Goal: Task Accomplishment & Management: Manage account settings

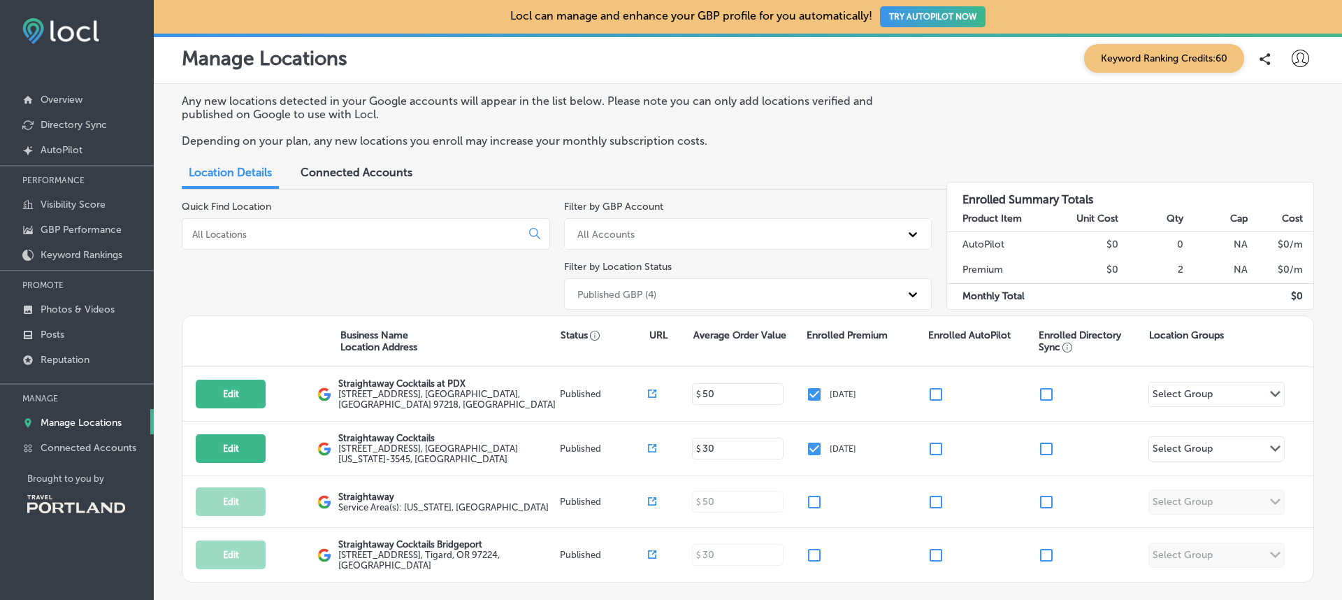
click at [1299, 57] on icon at bounding box center [1300, 58] width 17 height 17
click at [1247, 185] on icon at bounding box center [1243, 180] width 11 height 11
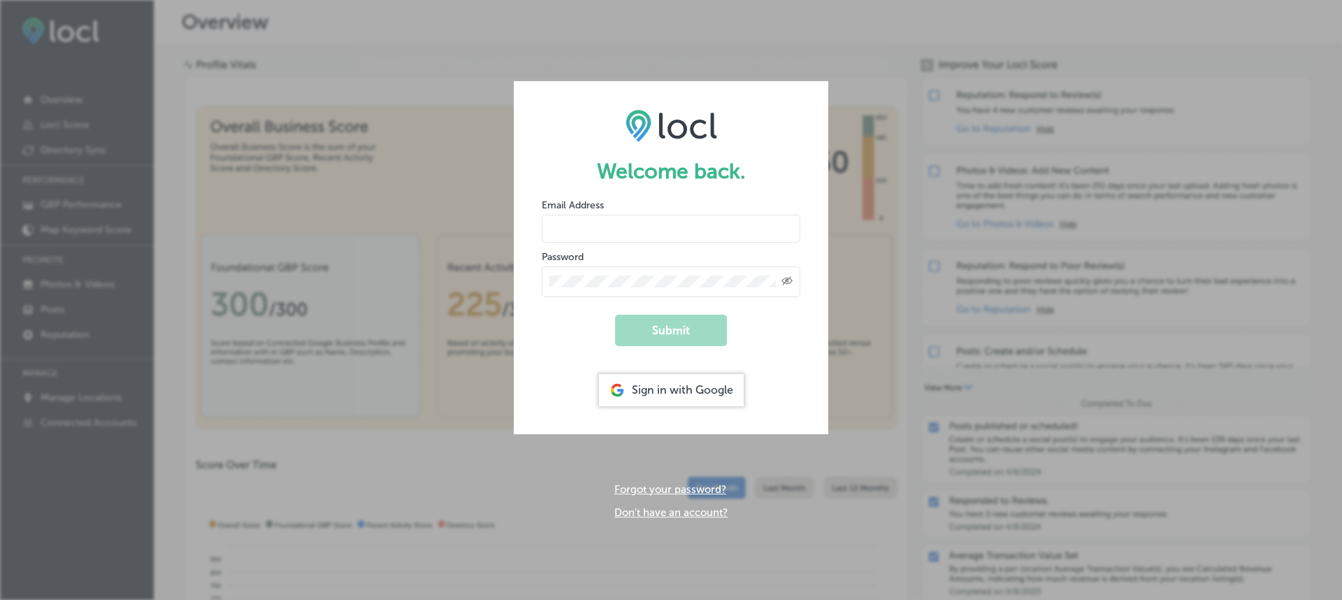
click at [542, 211] on div at bounding box center [542, 211] width 0 height 0
type input "[EMAIL_ADDRESS][DOMAIN_NAME]"
click at [670, 340] on button "Submit" at bounding box center [671, 330] width 112 height 31
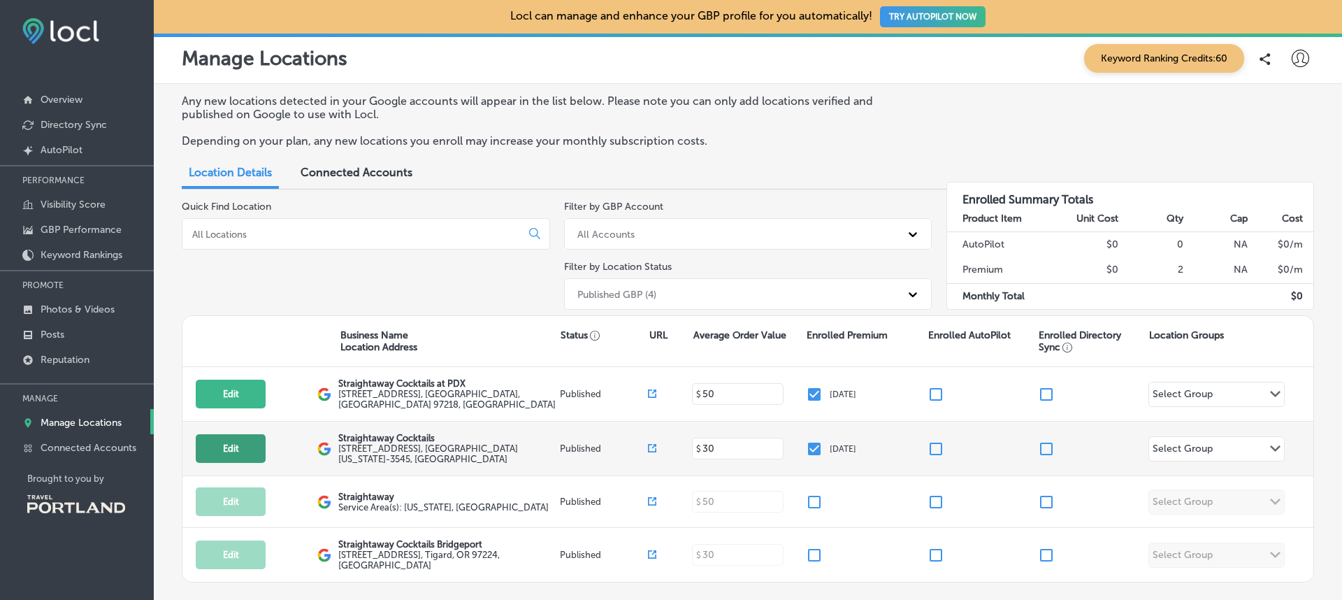
click at [229, 449] on button "Edit" at bounding box center [231, 448] width 70 height 29
select select "US"
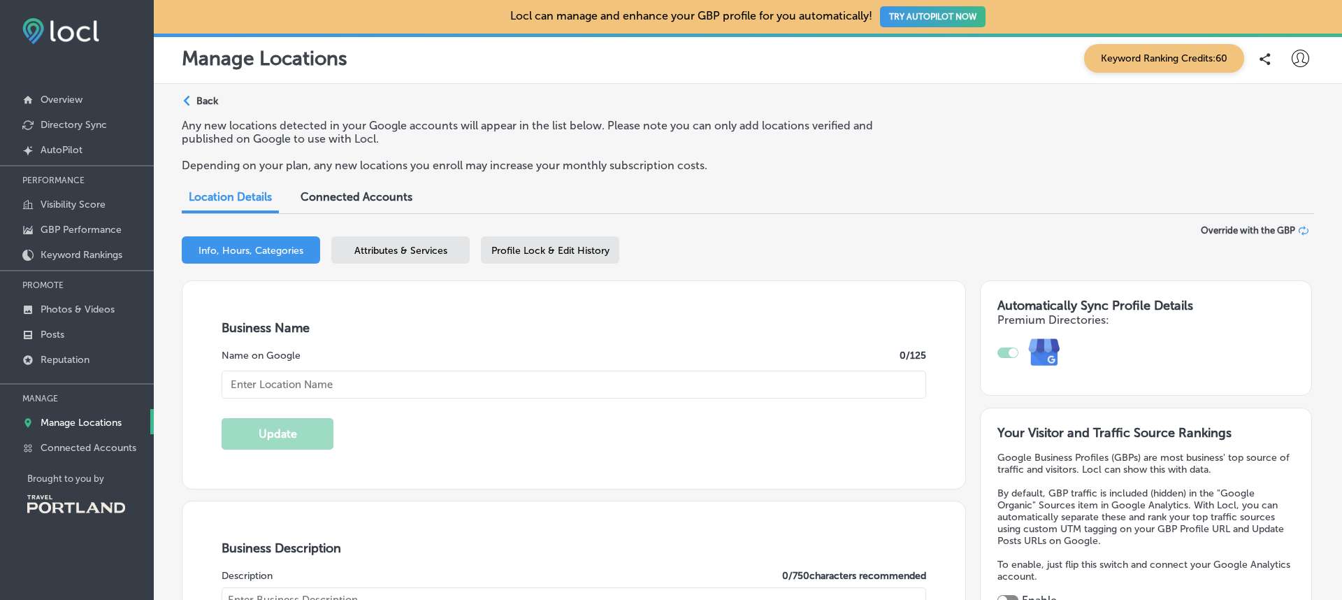
type input "[STREET_ADDRESS]"
type input "[GEOGRAPHIC_DATA]"
type input "97214-3545"
type input "US"
type input "[EMAIL_ADDRESS][DOMAIN_NAME]"
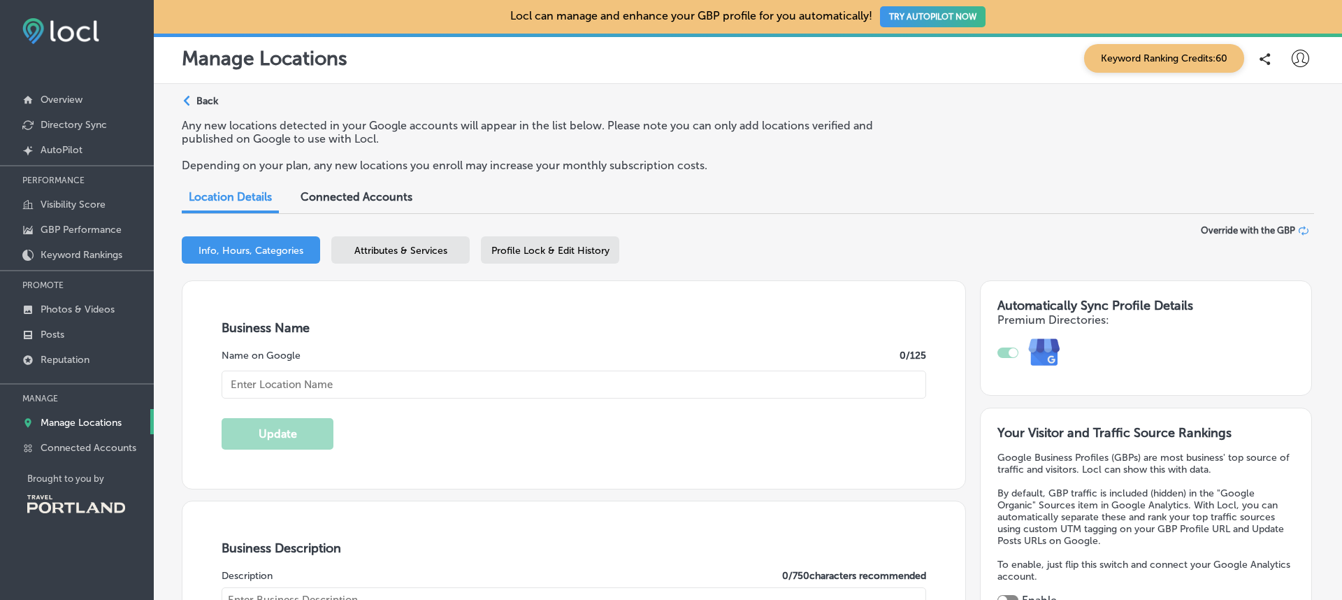
type input "[URL][DOMAIN_NAME]"
checkbox input "true"
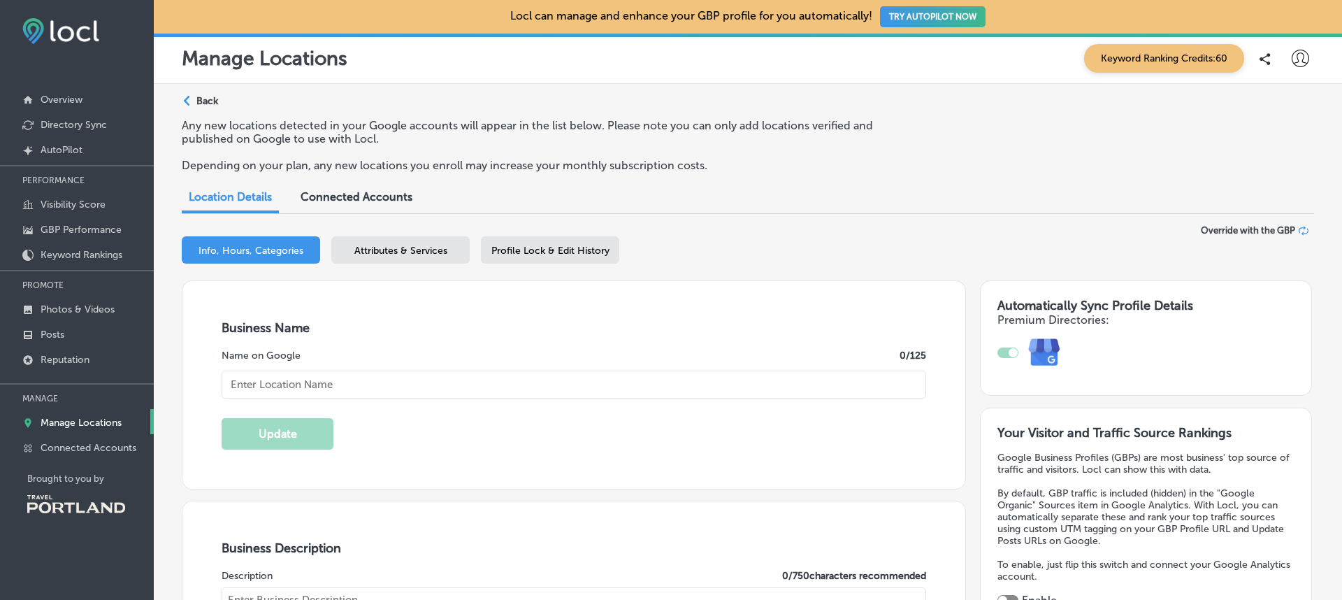
type textarea "Meticulously crafted cocktails, ready for any occasion. Our drinks pay respect …"
type input "[PHONE_NUMBER]"
type input "Straightaway Cocktails"
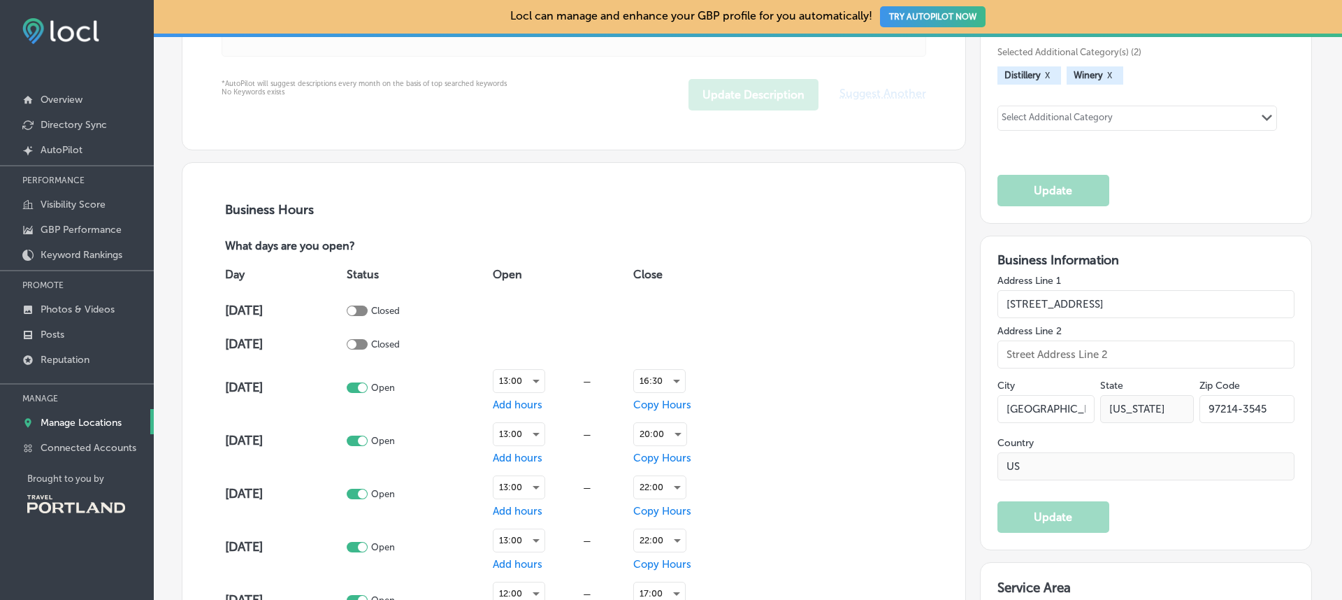
scroll to position [964, 0]
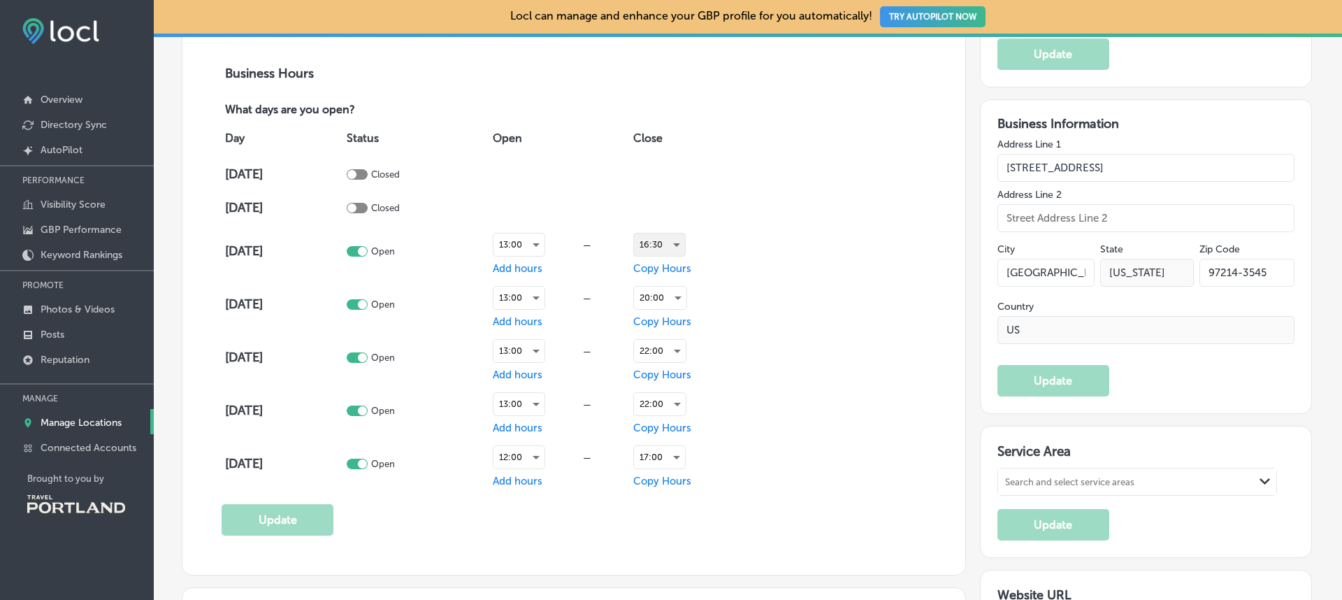
click at [662, 243] on div "16:30" at bounding box center [659, 244] width 51 height 22
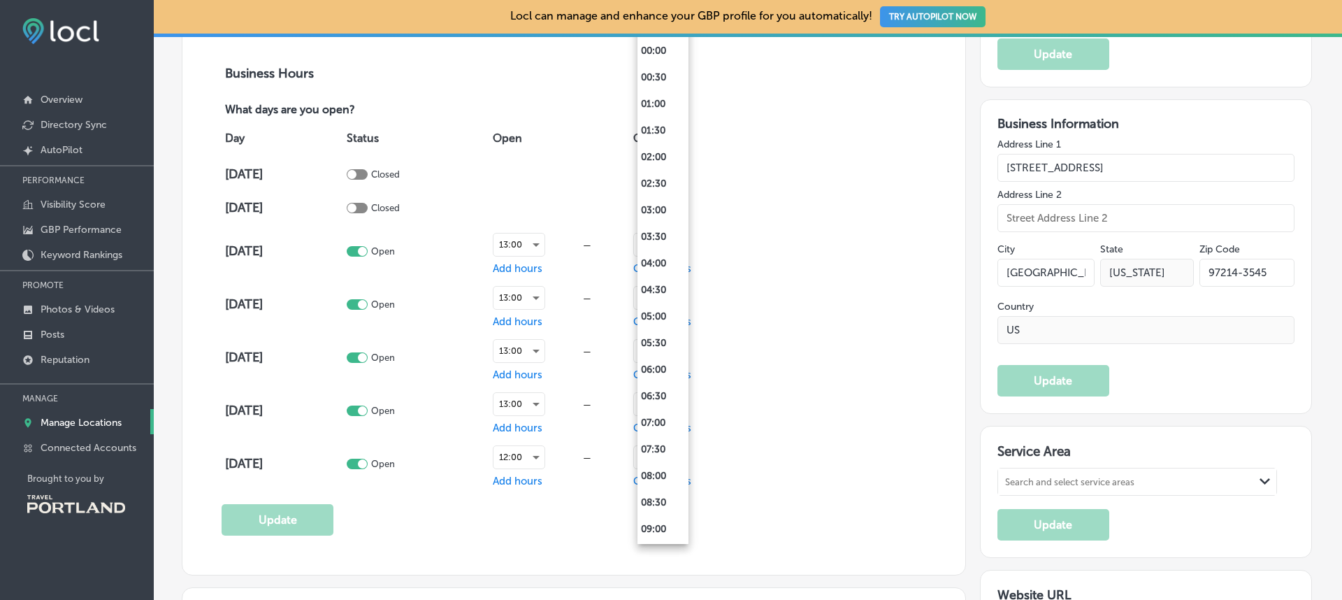
scroll to position [650, 0]
click at [655, 456] on li "20:00" at bounding box center [662, 463] width 51 height 27
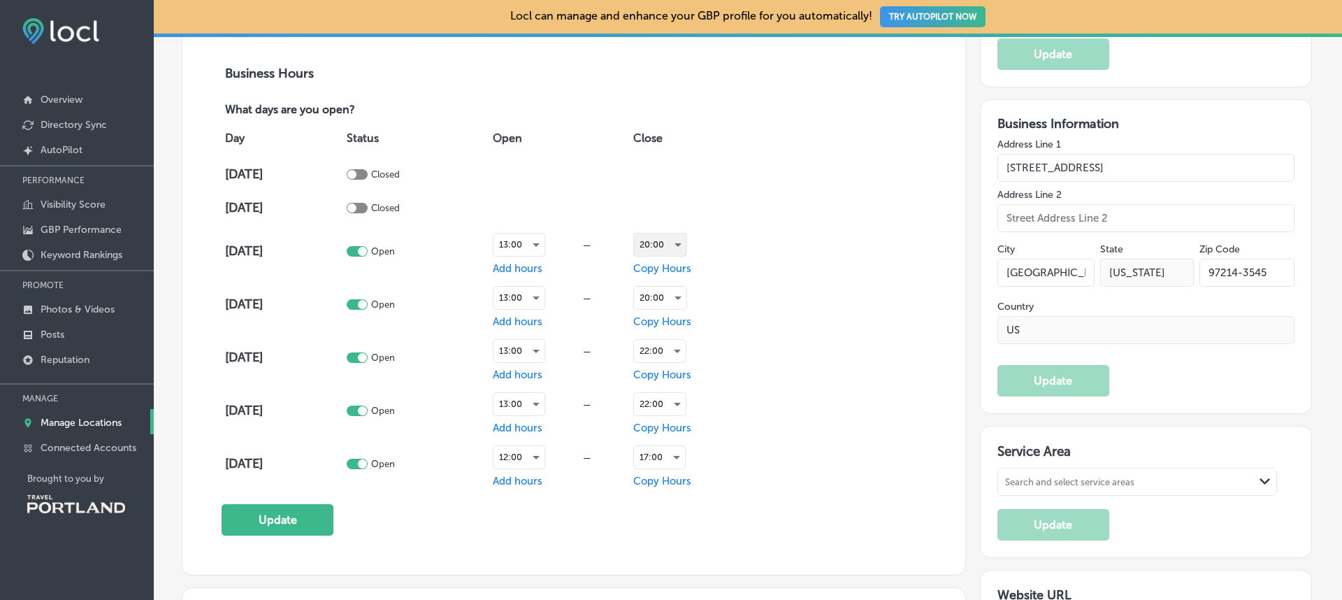
click at [661, 245] on div "20:00" at bounding box center [660, 244] width 52 height 22
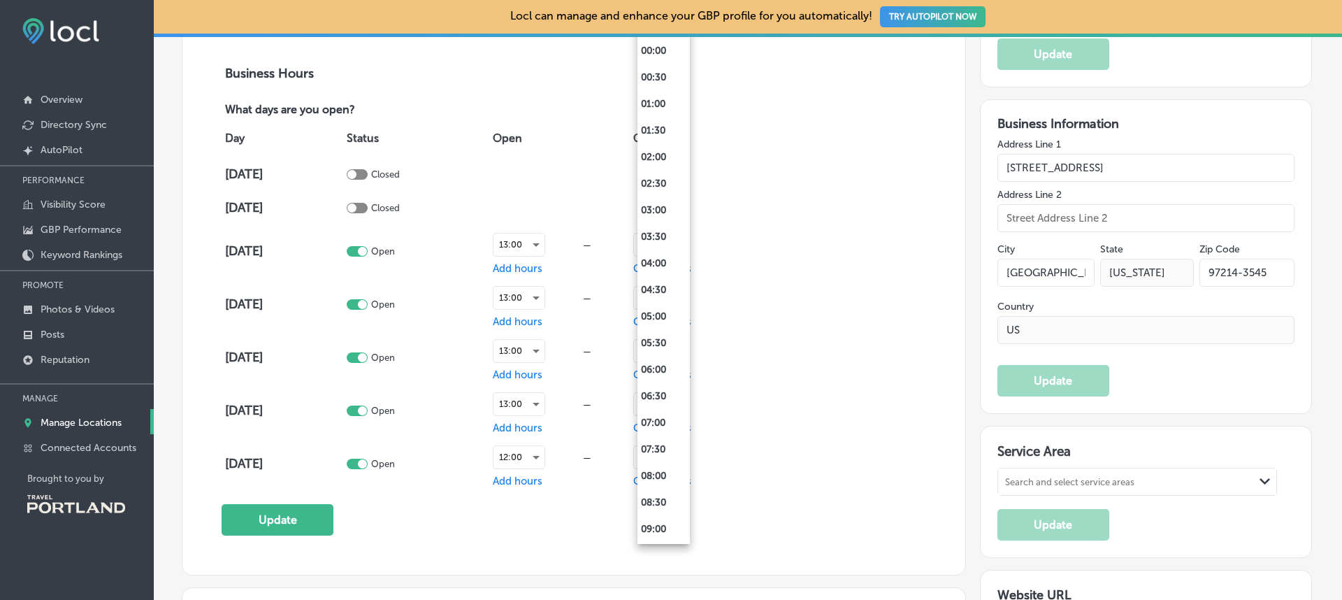
scroll to position [795, 0]
click at [650, 262] on li "19:00" at bounding box center [663, 265] width 52 height 27
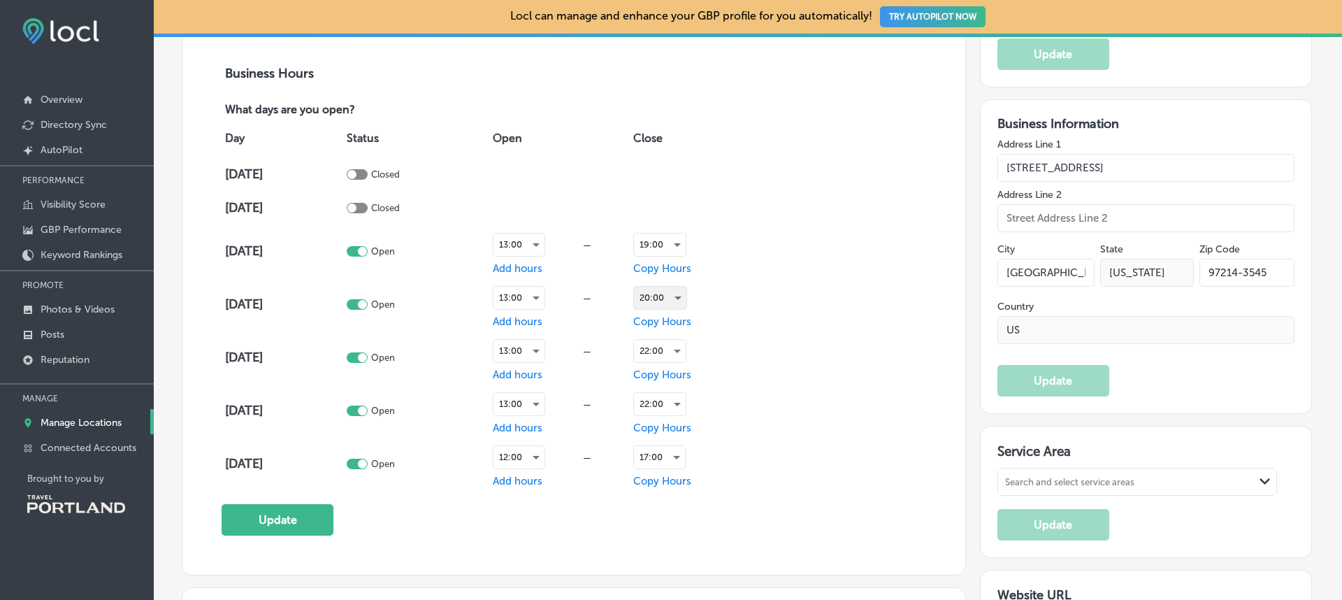
click at [654, 302] on div "20:00" at bounding box center [660, 298] width 52 height 22
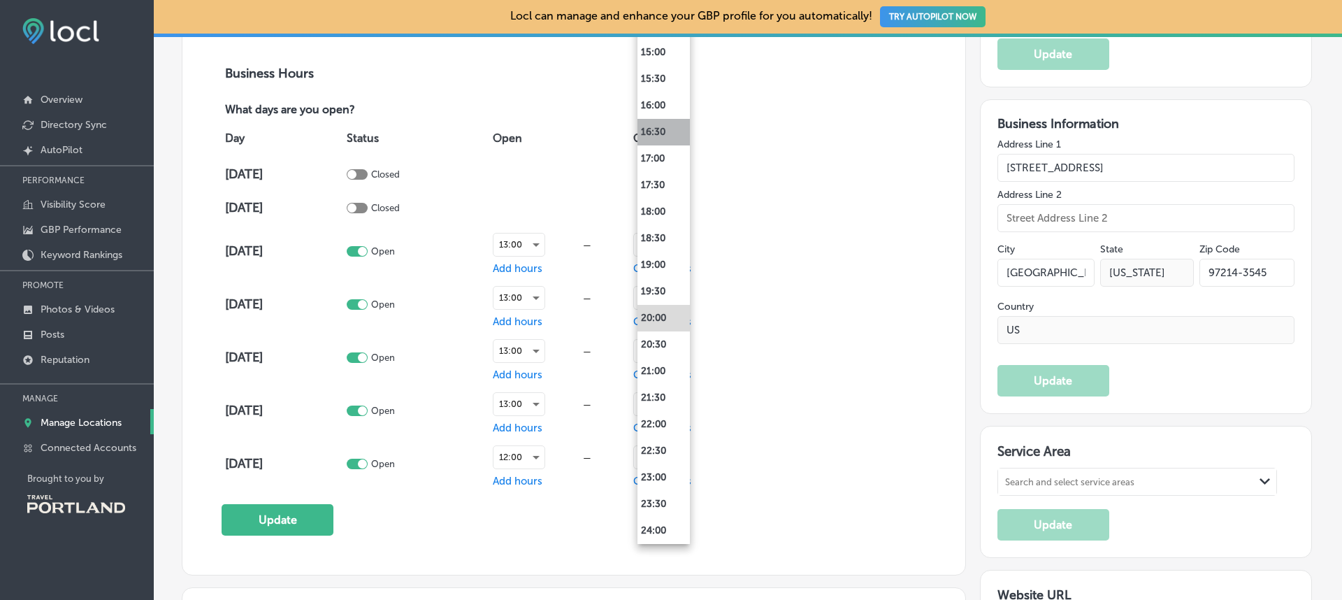
click at [666, 124] on li "16:30" at bounding box center [663, 132] width 52 height 27
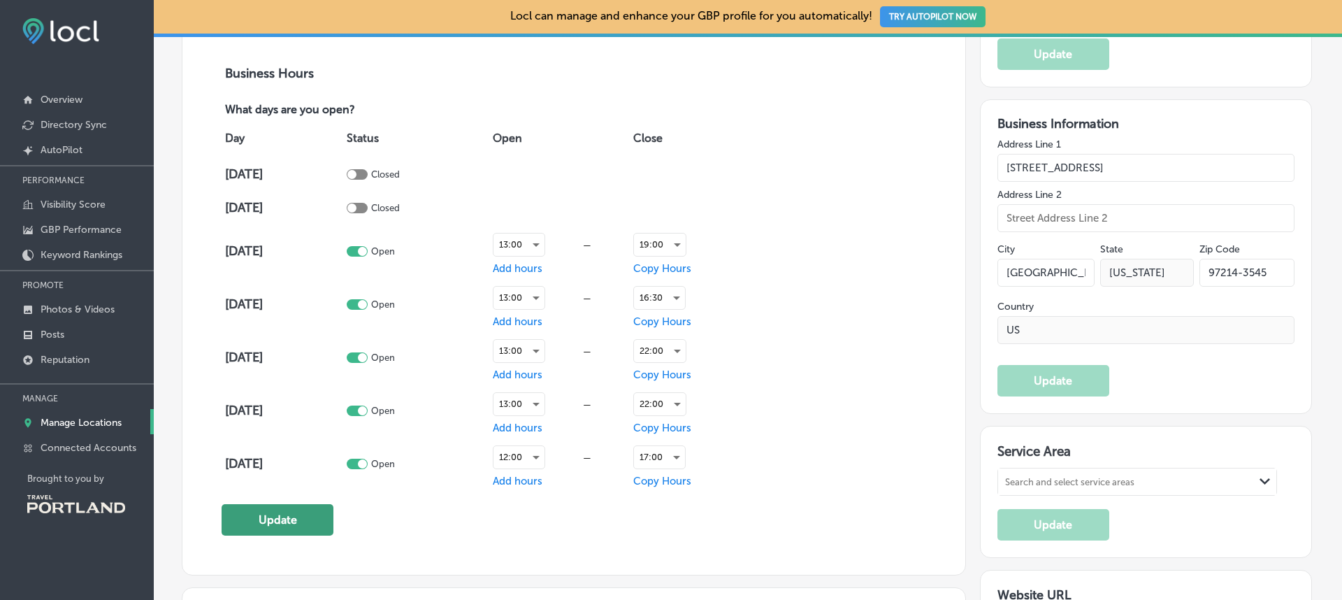
click at [252, 522] on button "Update" at bounding box center [278, 519] width 112 height 31
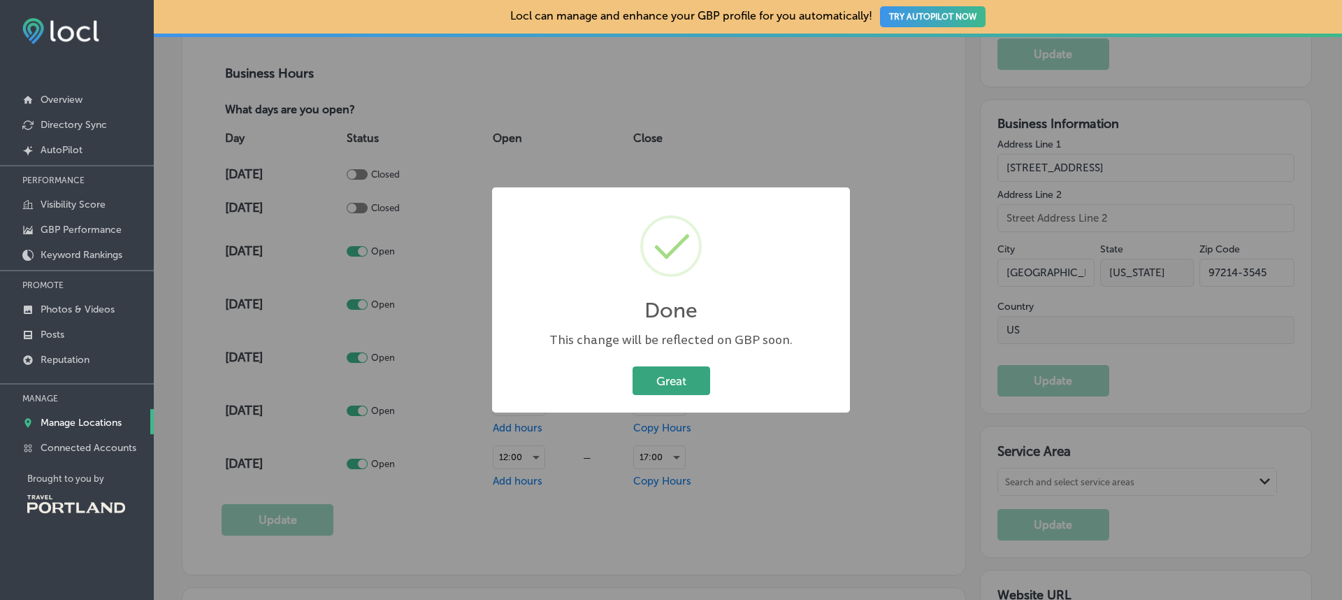
click at [686, 370] on button "Great" at bounding box center [672, 380] width 78 height 29
